Goal: Task Accomplishment & Management: Use online tool/utility

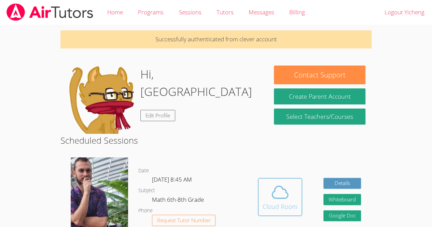
click at [291, 208] on div "Cloud Room" at bounding box center [279, 207] width 35 height 10
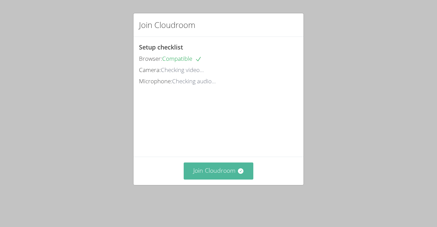
click at [240, 174] on icon at bounding box center [240, 171] width 7 height 7
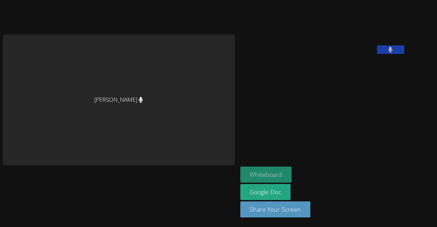
click at [240, 174] on button "Whiteboard" at bounding box center [266, 175] width 52 height 16
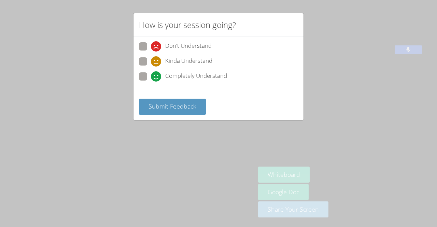
click at [147, 77] on label "Completely Understand" at bounding box center [183, 76] width 88 height 9
click at [151, 77] on input "Completely Understand" at bounding box center [154, 75] width 6 height 6
radio input "true"
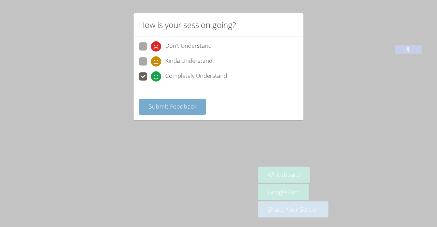
click at [181, 104] on span "Submit Feedback" at bounding box center [172, 106] width 48 height 8
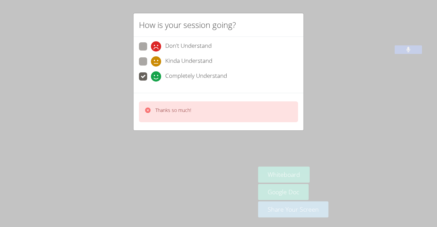
click at [144, 112] on icon at bounding box center [147, 110] width 7 height 7
click at [147, 111] on icon at bounding box center [147, 110] width 5 height 5
click at [147, 112] on icon at bounding box center [147, 110] width 7 height 7
click at [147, 111] on icon at bounding box center [147, 110] width 5 height 5
